Goal: Transaction & Acquisition: Purchase product/service

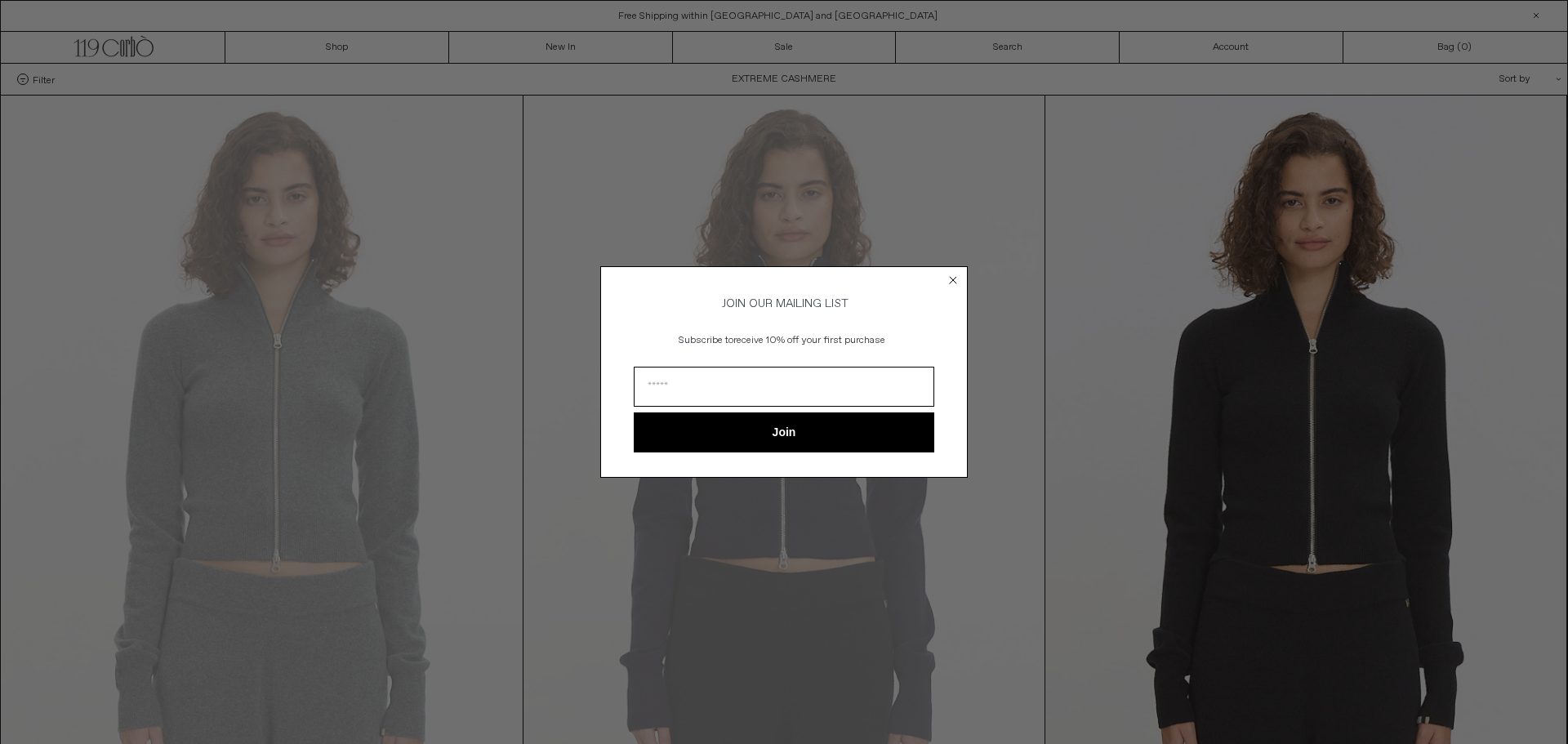
click at [957, 273] on circle "Close dialog" at bounding box center [953, 280] width 16 height 16
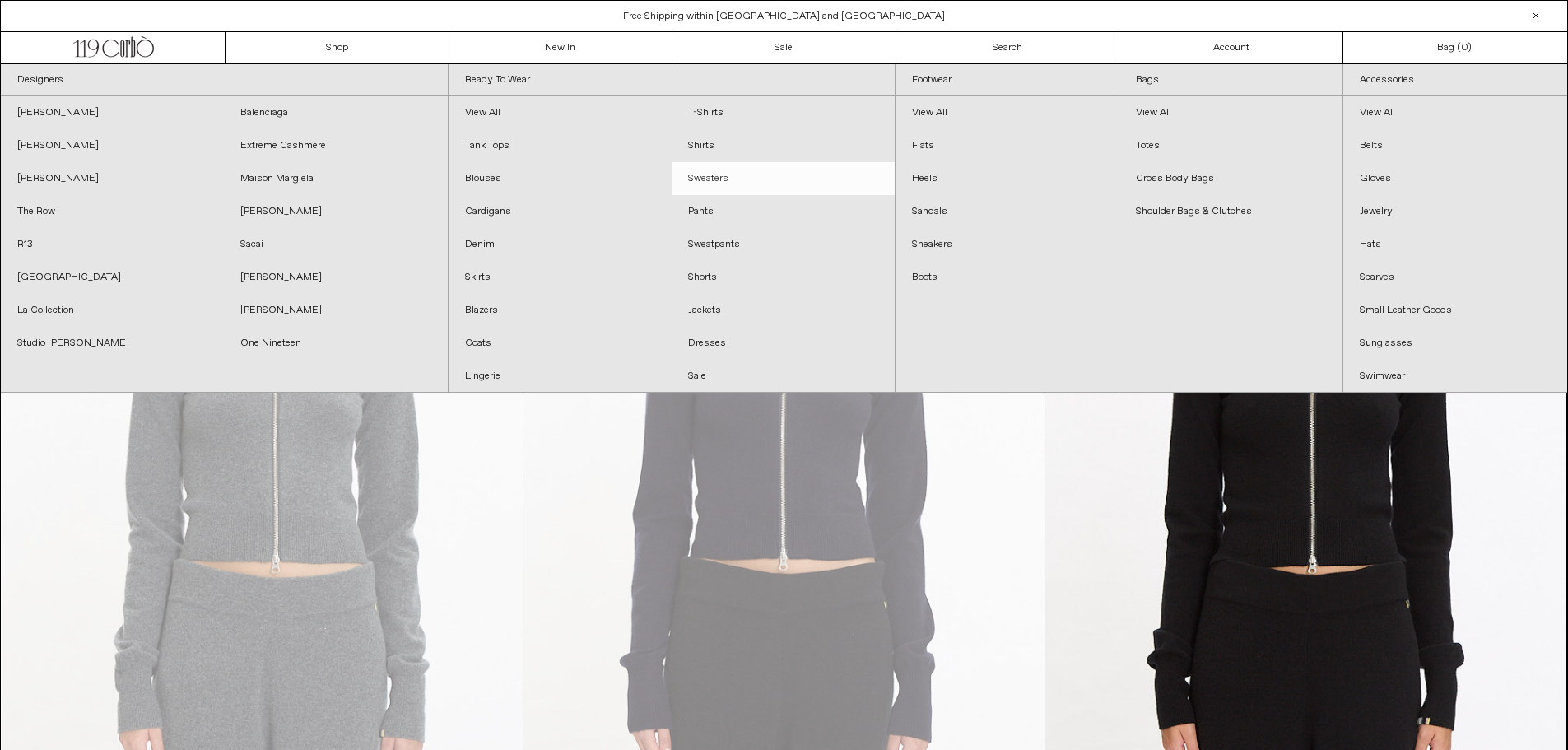
click at [730, 179] on link "Sweaters" at bounding box center [783, 178] width 223 height 33
